Goal: Task Accomplishment & Management: Manage account settings

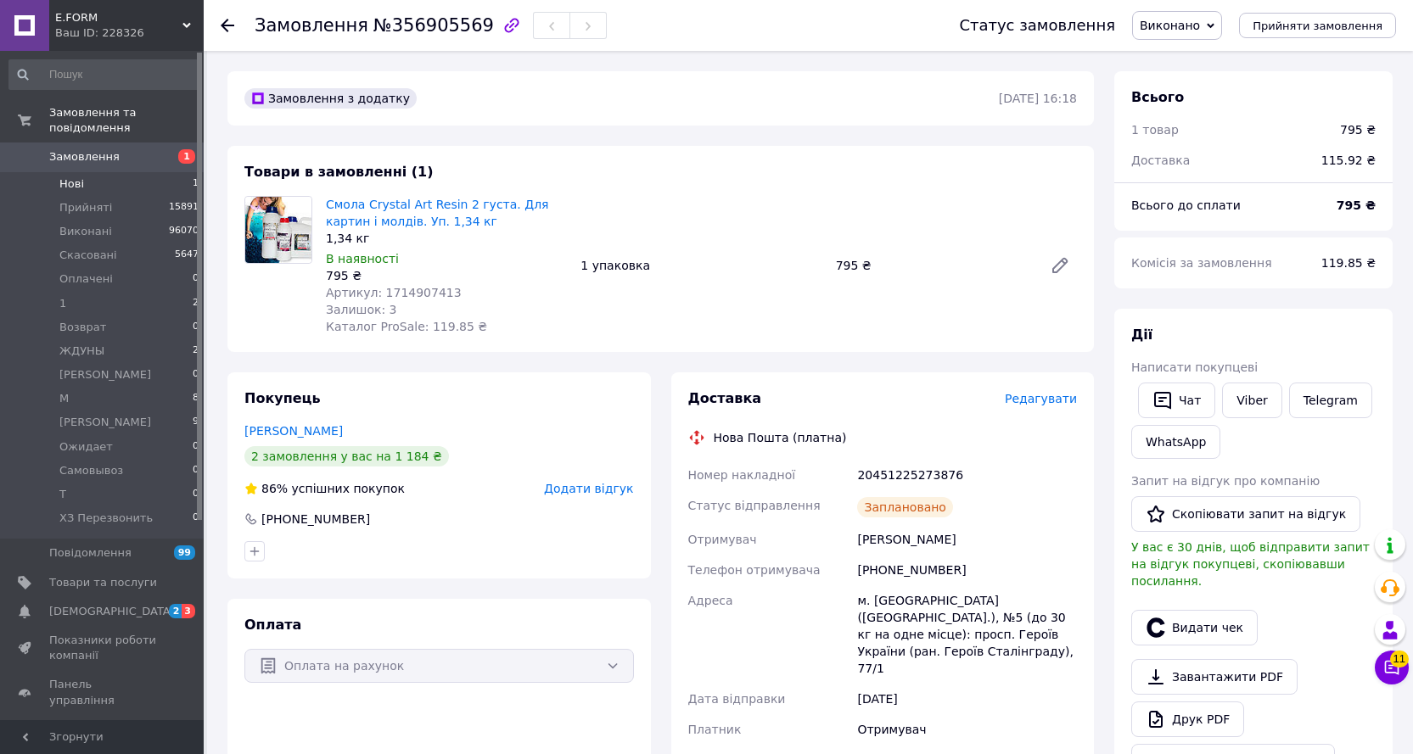
scroll to position [255, 0]
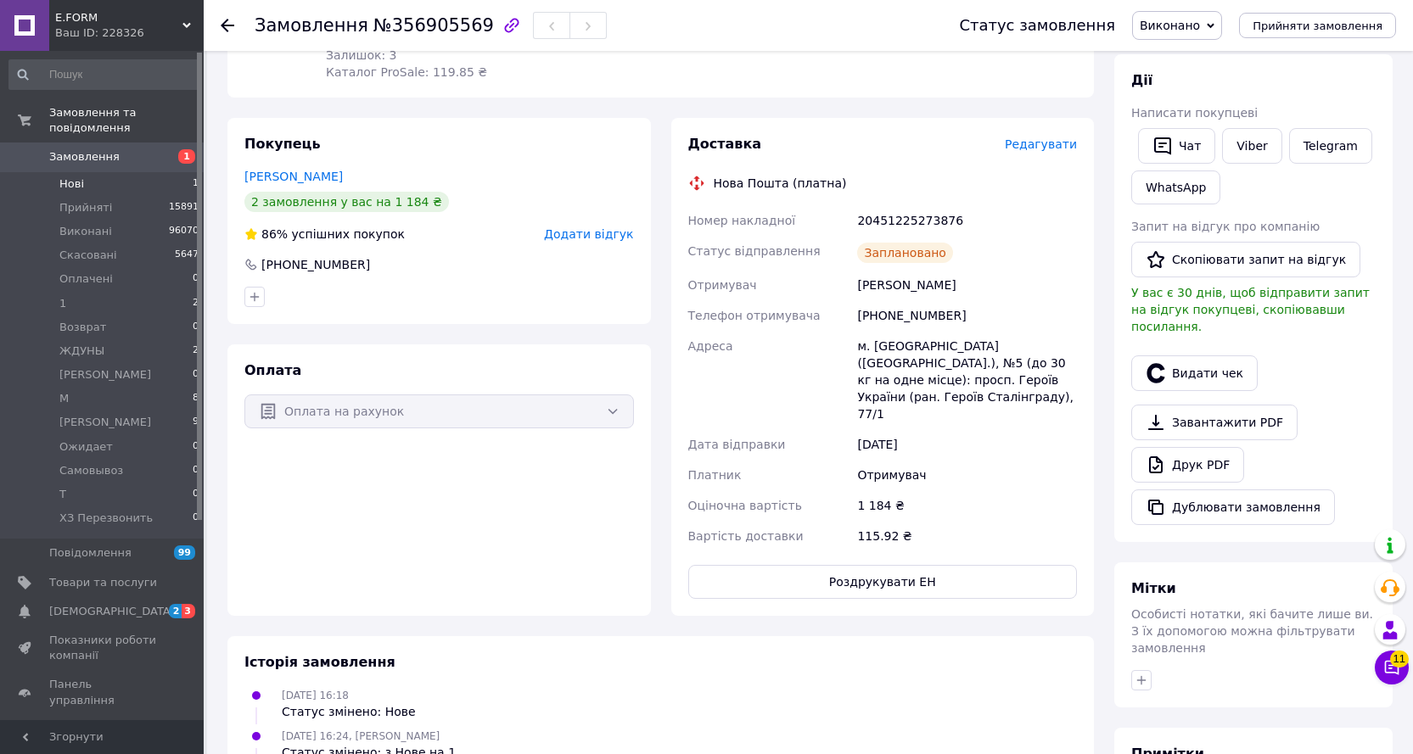
click at [76, 176] on span "Нові" at bounding box center [71, 183] width 25 height 15
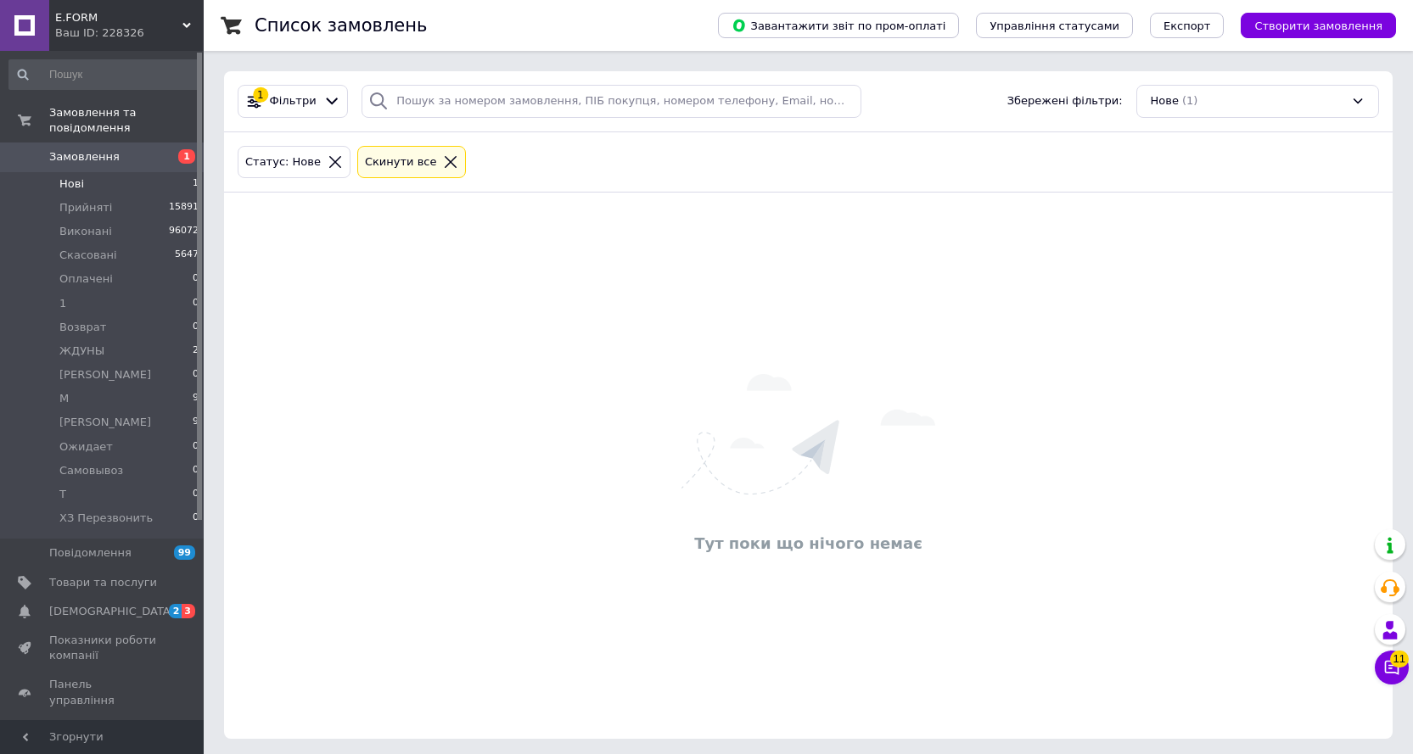
click at [328, 158] on icon at bounding box center [335, 161] width 15 height 15
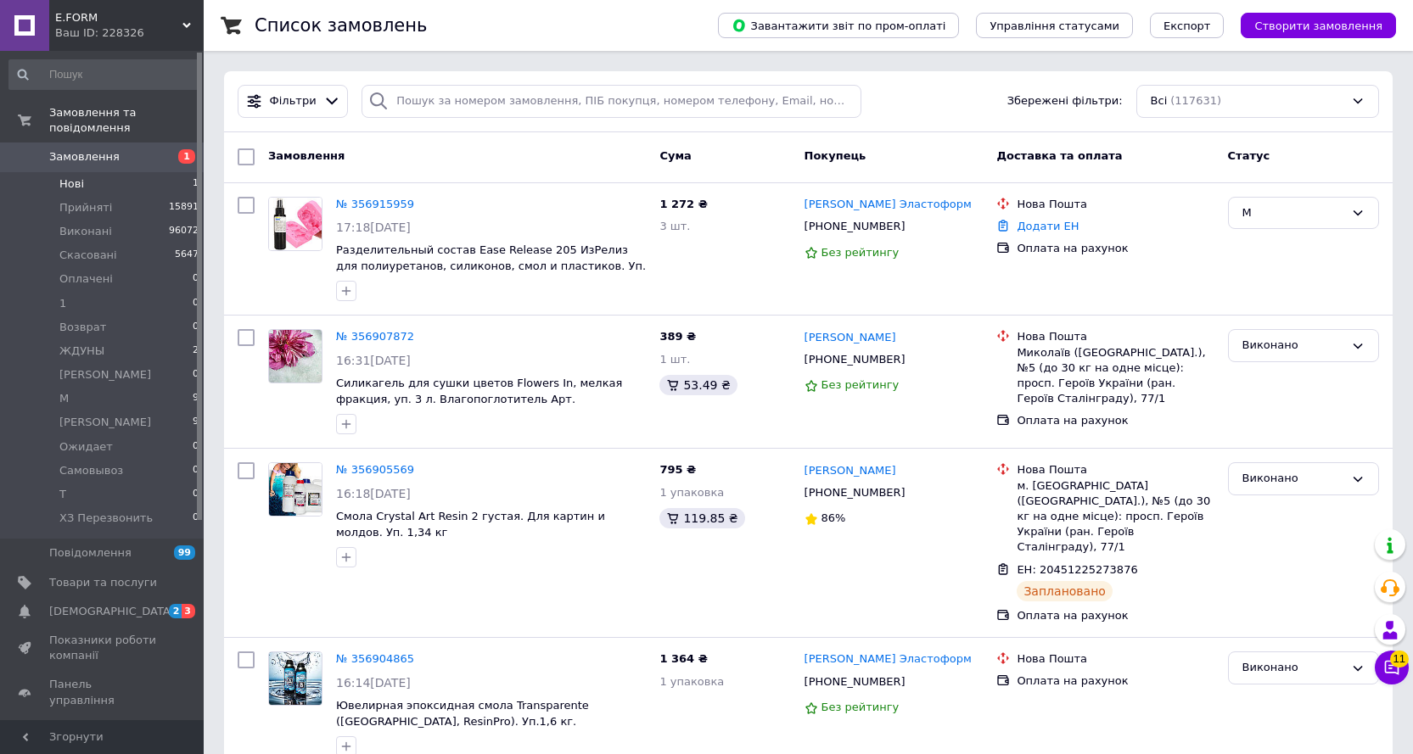
click at [66, 176] on span "Нові" at bounding box center [71, 183] width 25 height 15
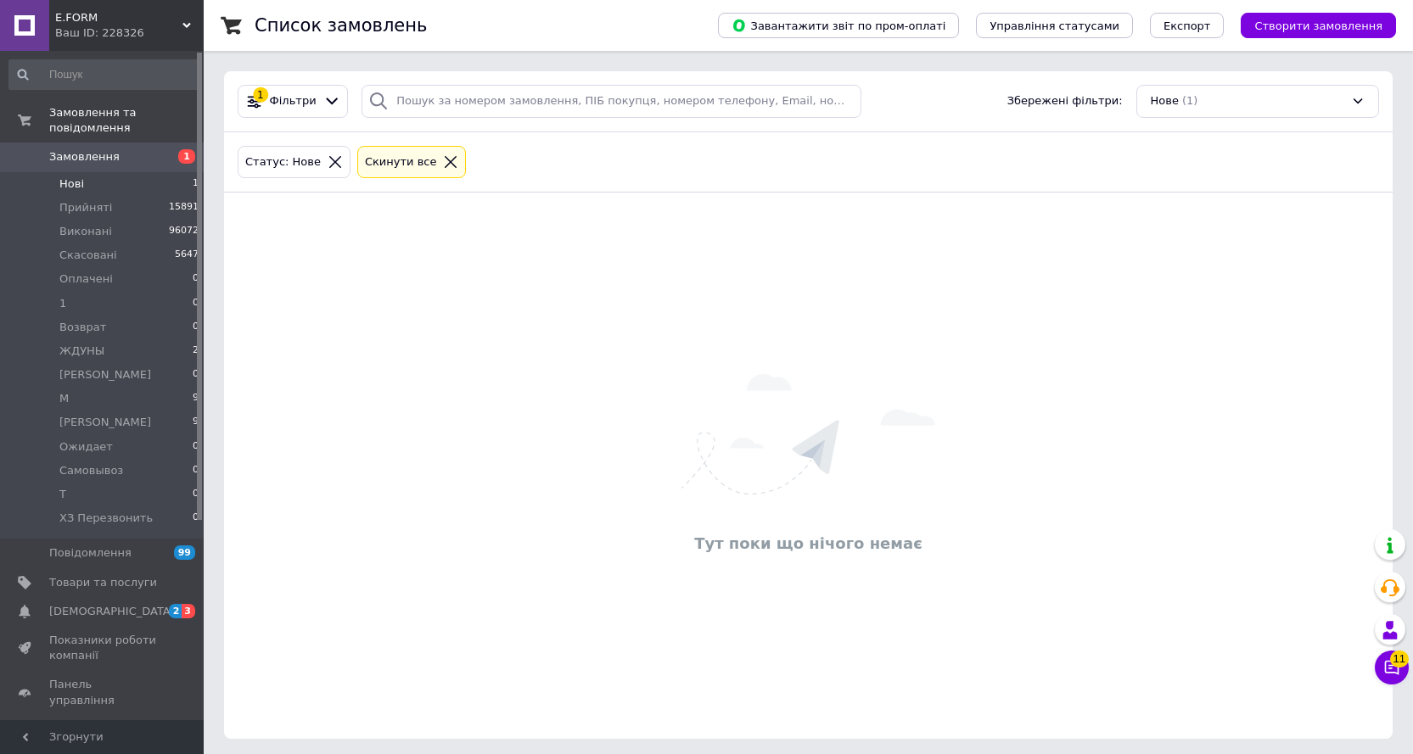
click at [328, 154] on icon at bounding box center [335, 161] width 15 height 15
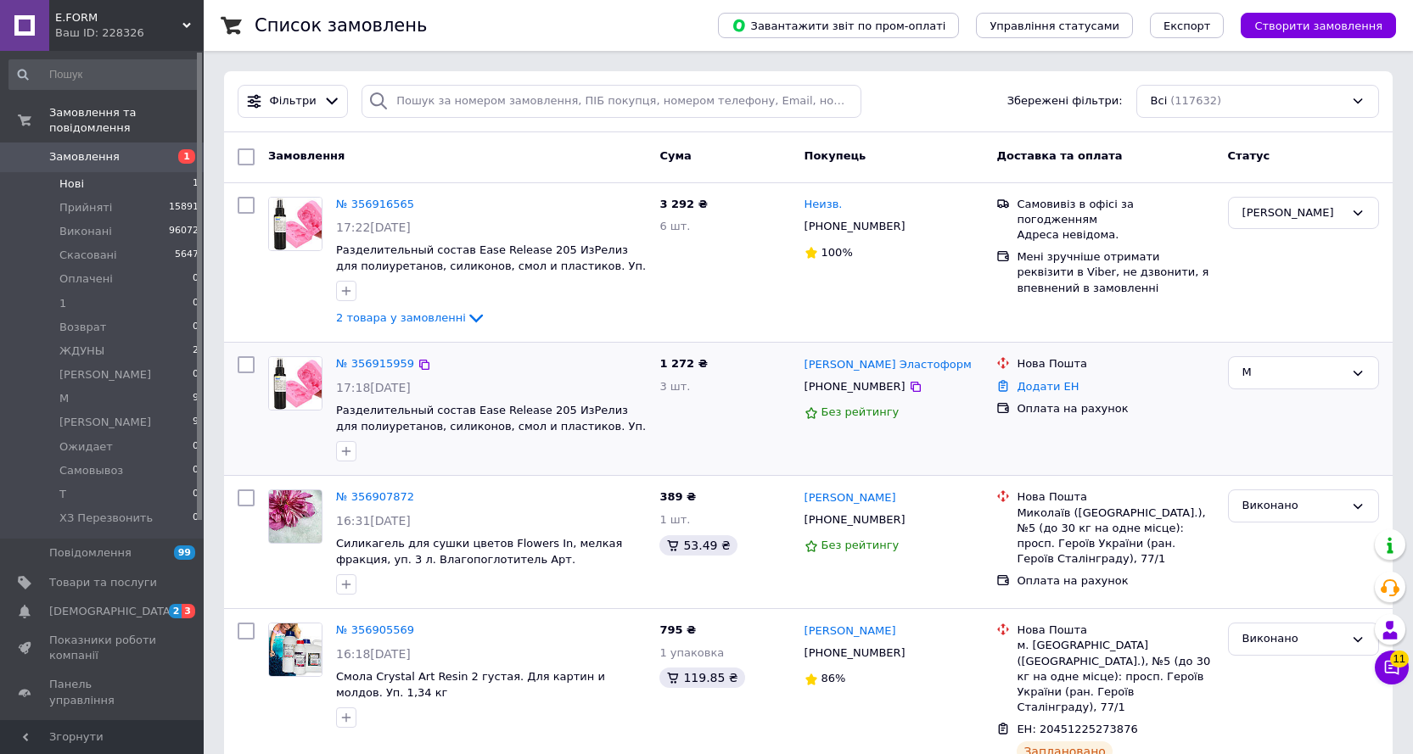
click at [720, 420] on div "1 272 ₴ 3 шт." at bounding box center [725, 409] width 144 height 119
click at [582, 324] on div "2 товара у замовленні" at bounding box center [491, 318] width 310 height 20
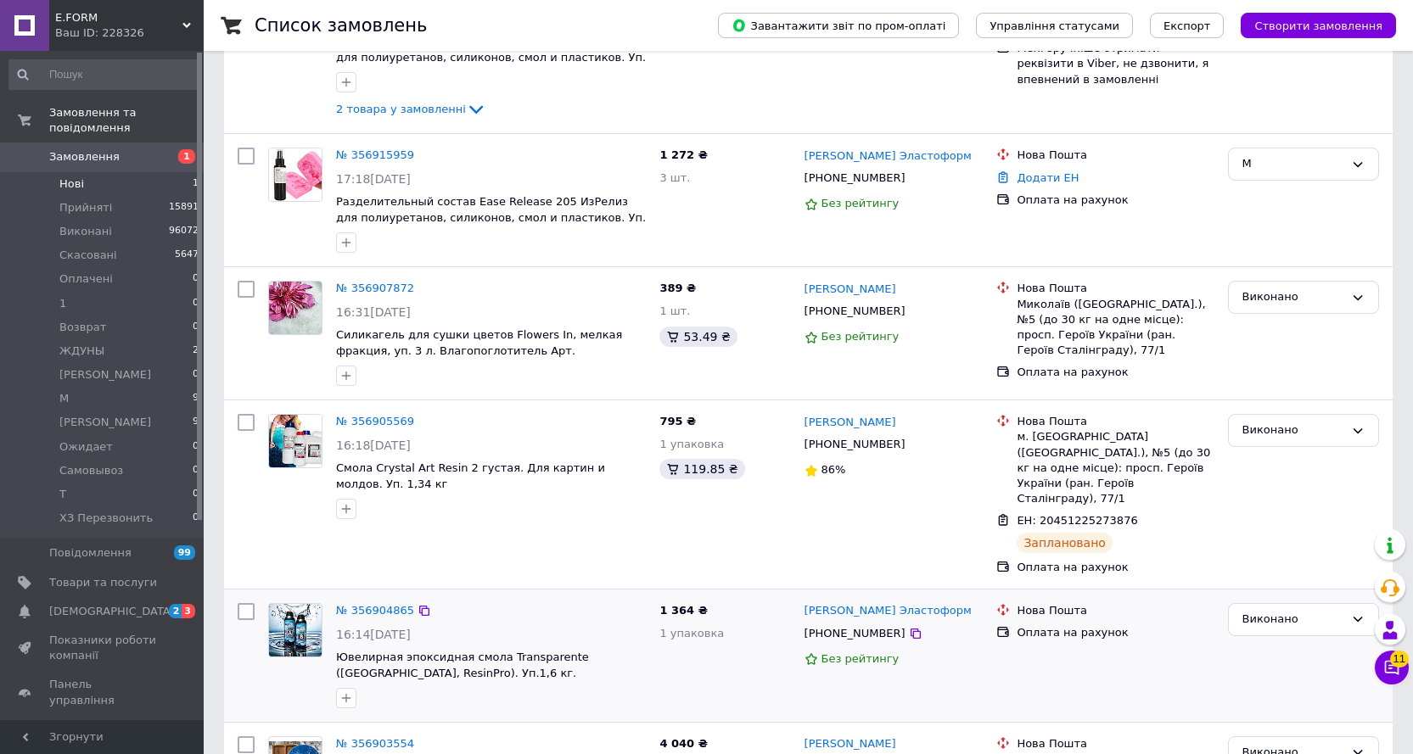
scroll to position [170, 0]
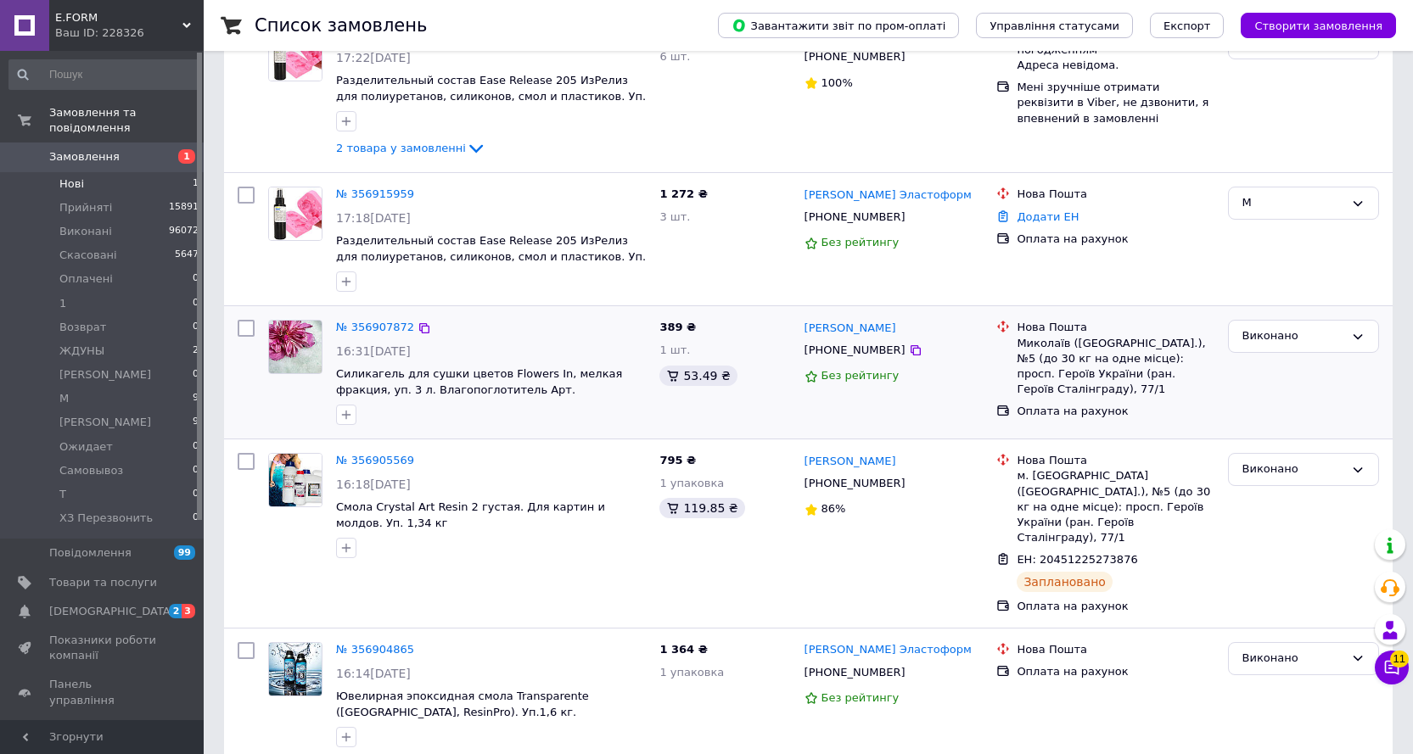
click at [510, 334] on div "№ 356907872" at bounding box center [490, 328] width 313 height 20
click at [373, 328] on link "№ 356907872" at bounding box center [375, 327] width 78 height 13
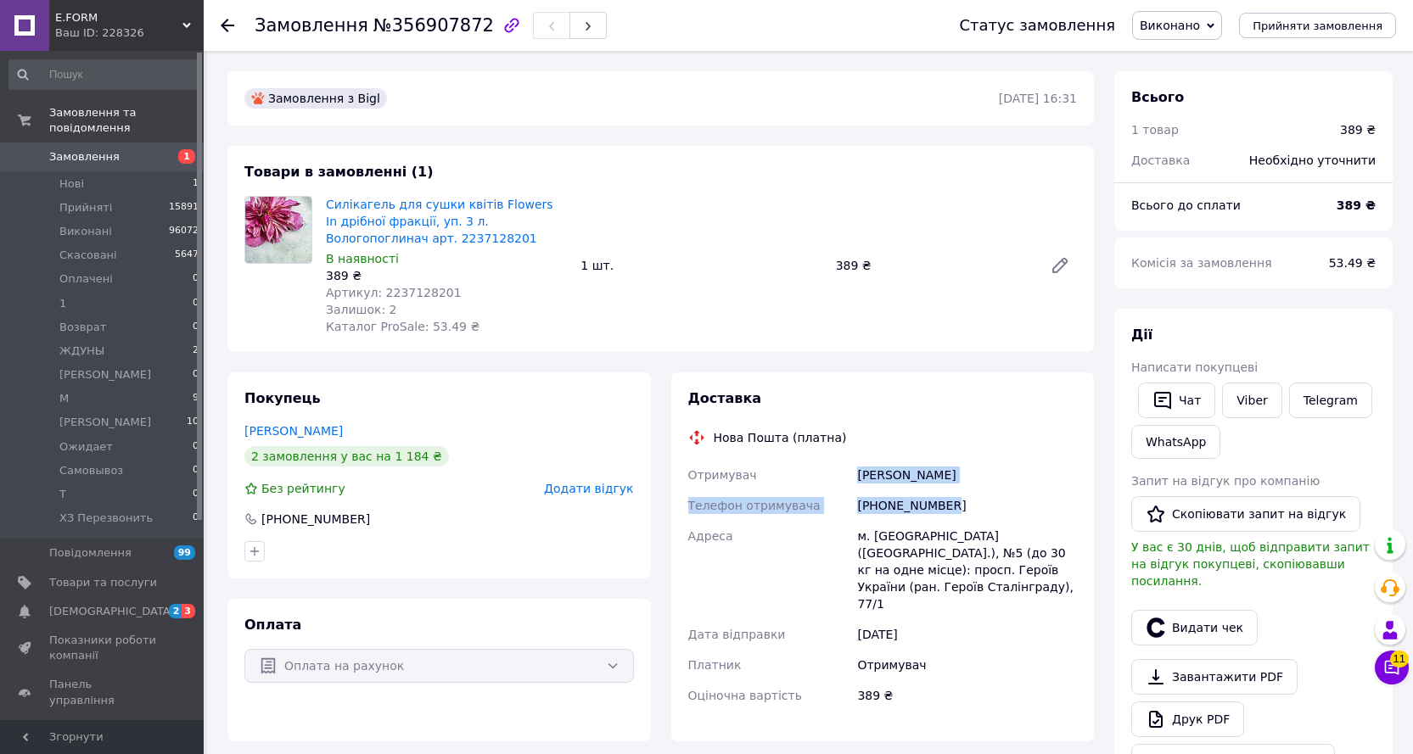
drag, startPoint x: 832, startPoint y: 477, endPoint x: 848, endPoint y: 477, distance: 16.1
click at [846, 477] on div "Отримувач [PERSON_NAME] Телефон отримувача [PHONE_NUMBER] Адреса м. [GEOGRAPHIC…" at bounding box center [883, 585] width 396 height 251
click at [859, 477] on div "[PERSON_NAME]" at bounding box center [967, 475] width 227 height 31
drag, startPoint x: 858, startPoint y: 477, endPoint x: 983, endPoint y: 475, distance: 125.6
click at [985, 475] on div "[PERSON_NAME]" at bounding box center [967, 475] width 227 height 31
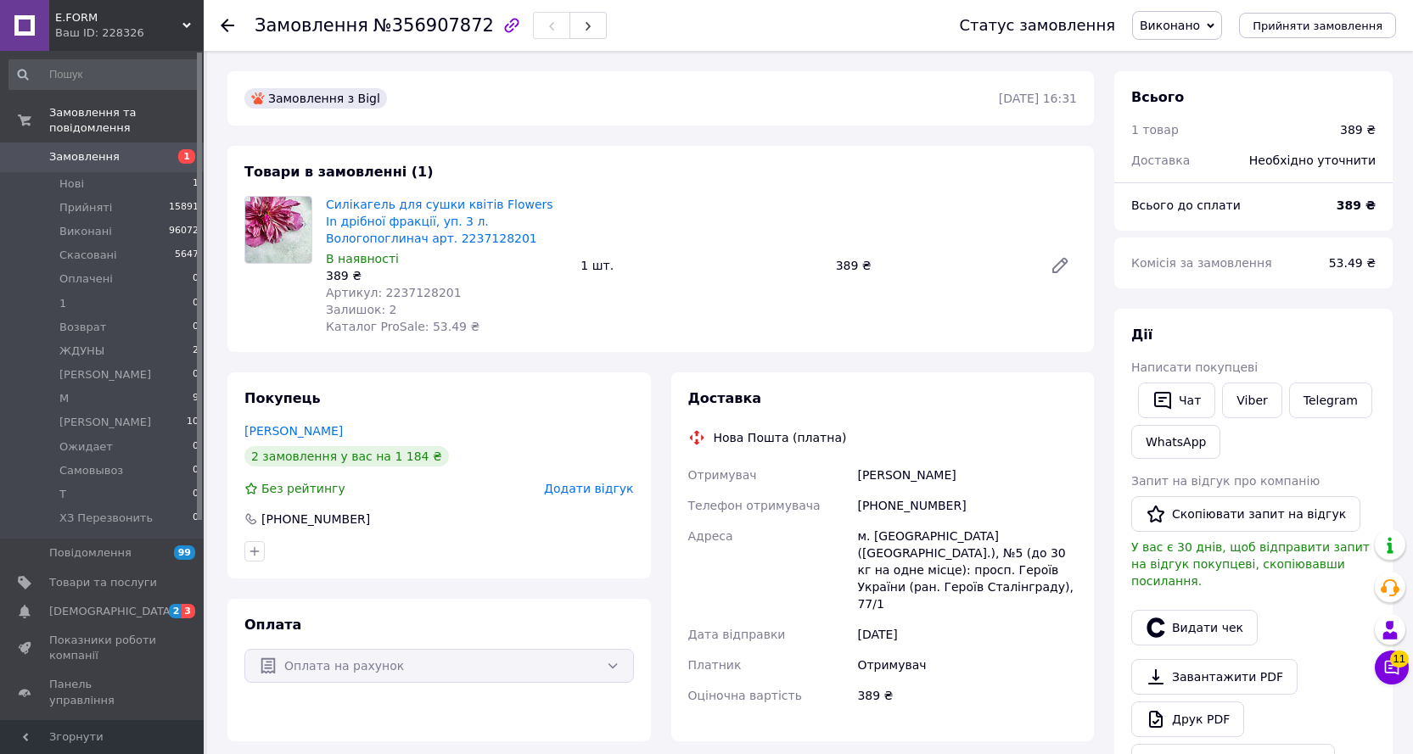
click at [229, 25] on use at bounding box center [228, 26] width 14 height 14
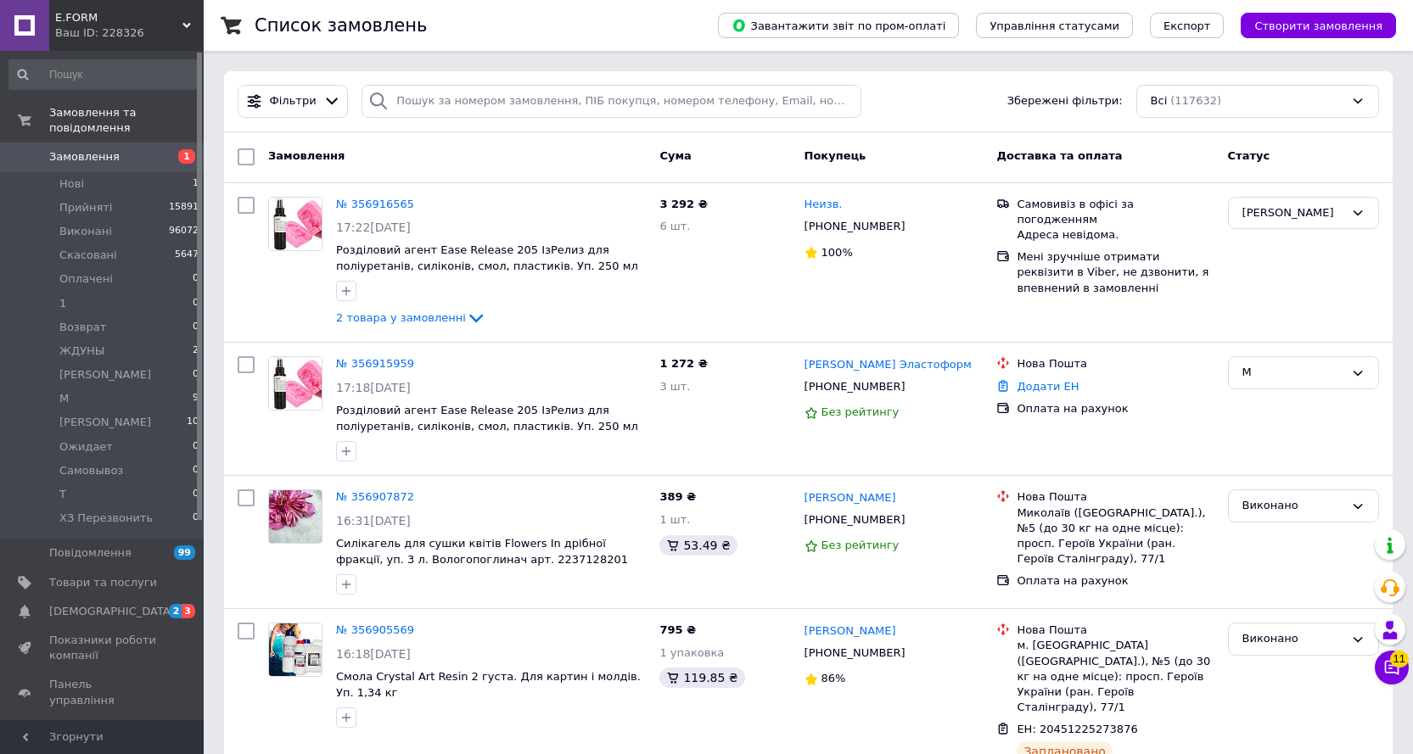
click at [529, 165] on div "Замовлення" at bounding box center [456, 157] width 391 height 31
